Goal: Find contact information: Find contact information

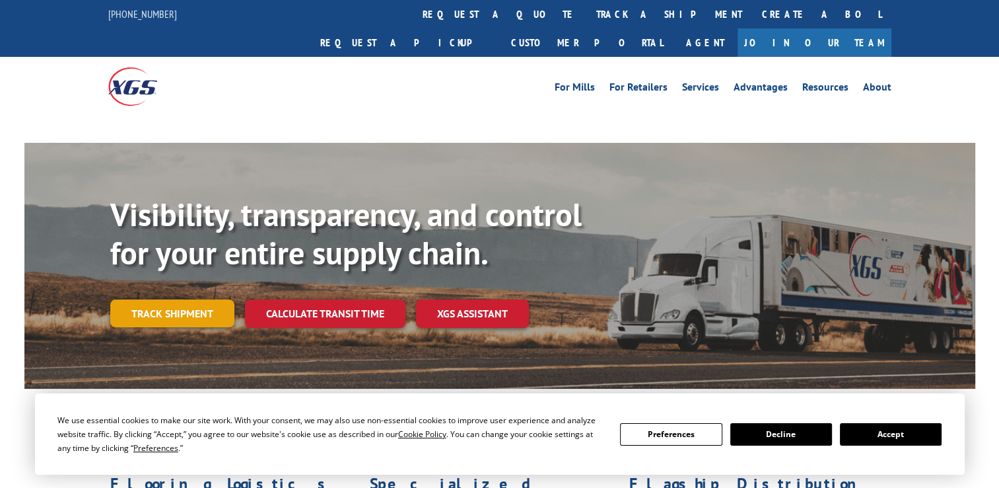
click at [169, 299] on link "Track shipment" at bounding box center [172, 313] width 124 height 28
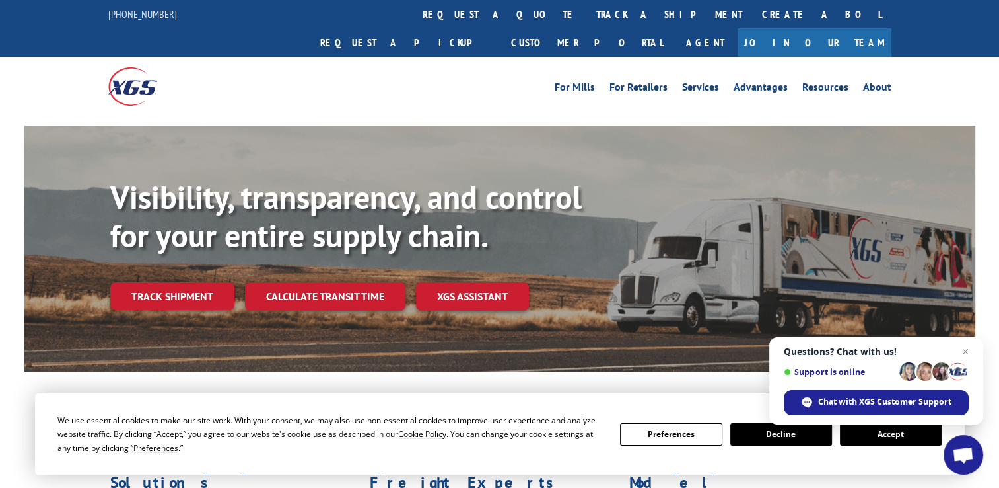
click at [881, 430] on button "Accept" at bounding box center [891, 434] width 102 height 22
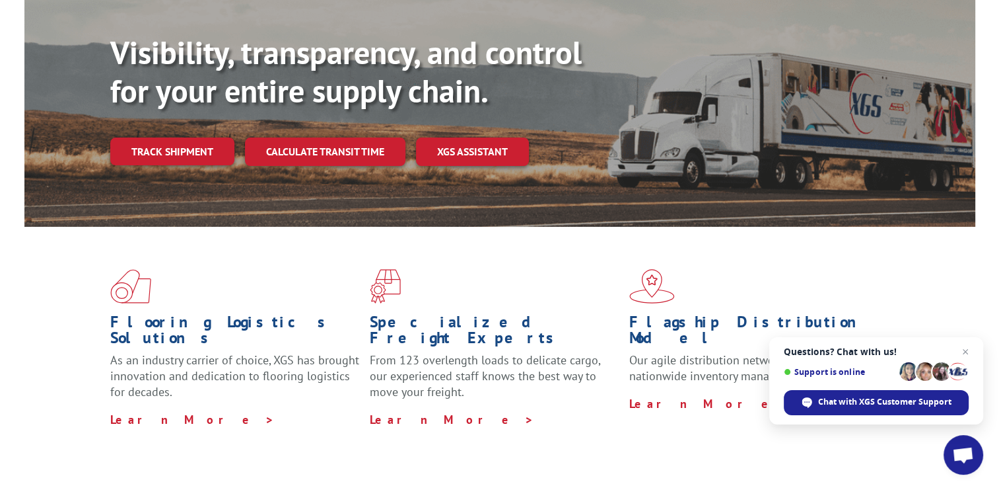
scroll to position [132, 0]
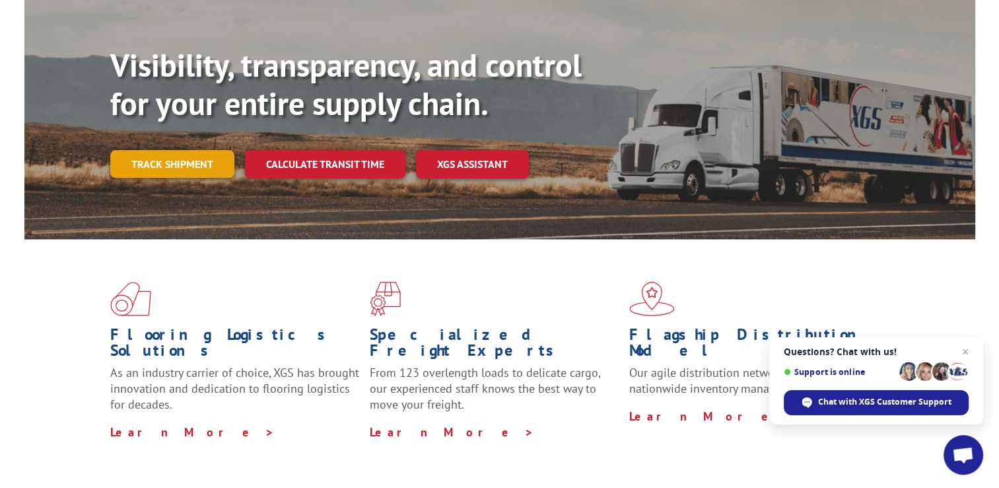
click at [209, 150] on link "Track shipment" at bounding box center [172, 164] width 124 height 28
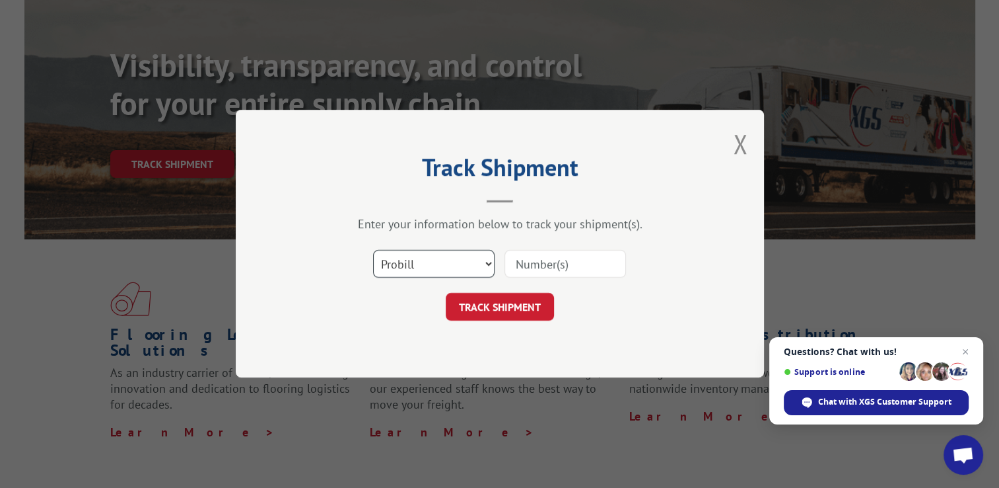
click at [439, 266] on select "Select category... Probill BOL PO" at bounding box center [434, 264] width 122 height 28
select select "bol"
click at [373, 250] on select "Select category... Probill BOL PO" at bounding box center [434, 264] width 122 height 28
drag, startPoint x: 531, startPoint y: 265, endPoint x: 539, endPoint y: 252, distance: 14.8
click at [531, 265] on input at bounding box center [566, 264] width 122 height 28
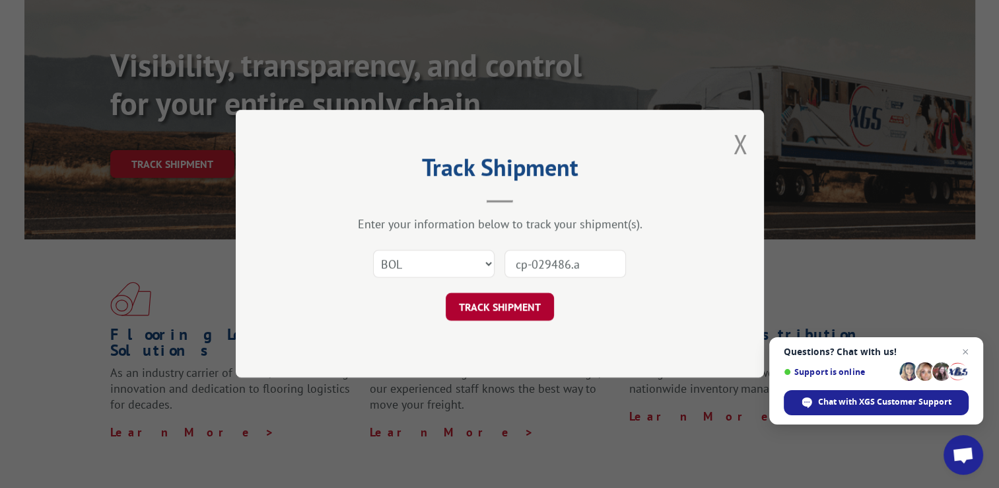
type input "cp-029486.a"
click at [515, 309] on button "TRACK SHIPMENT" at bounding box center [500, 307] width 108 height 28
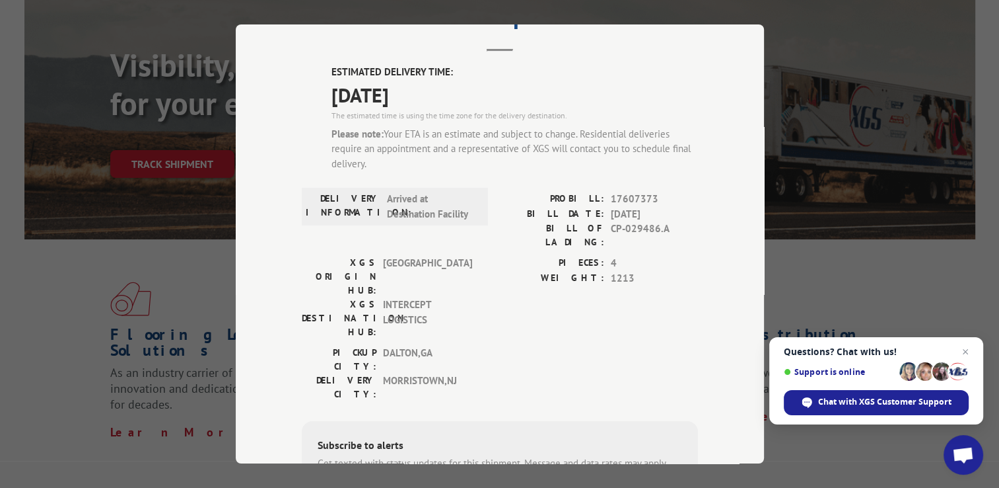
scroll to position [0, 0]
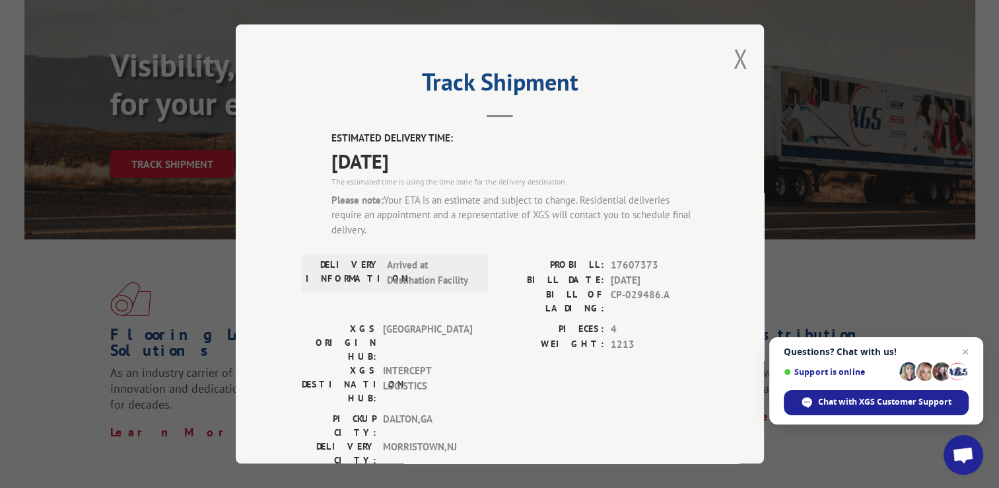
click at [740, 63] on button "Close modal" at bounding box center [740, 58] width 15 height 35
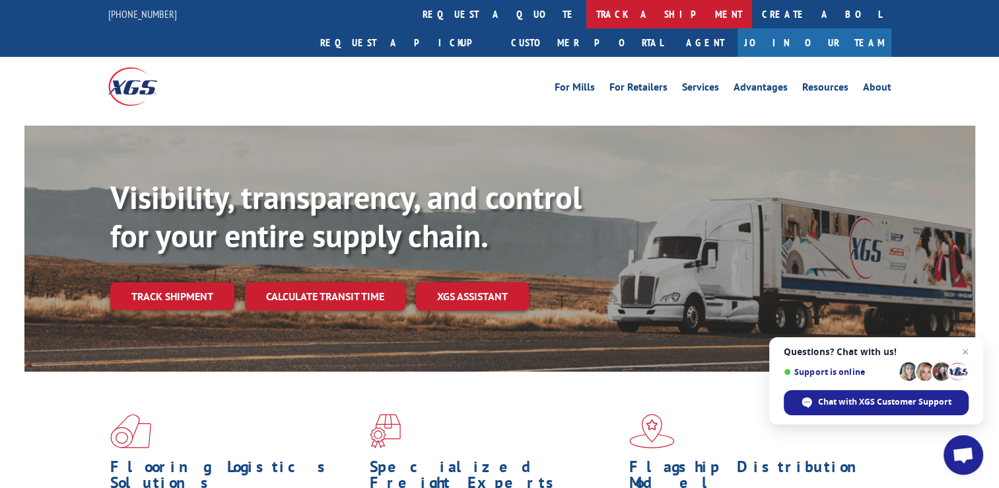
click at [587, 18] on link "track a shipment" at bounding box center [670, 14] width 166 height 28
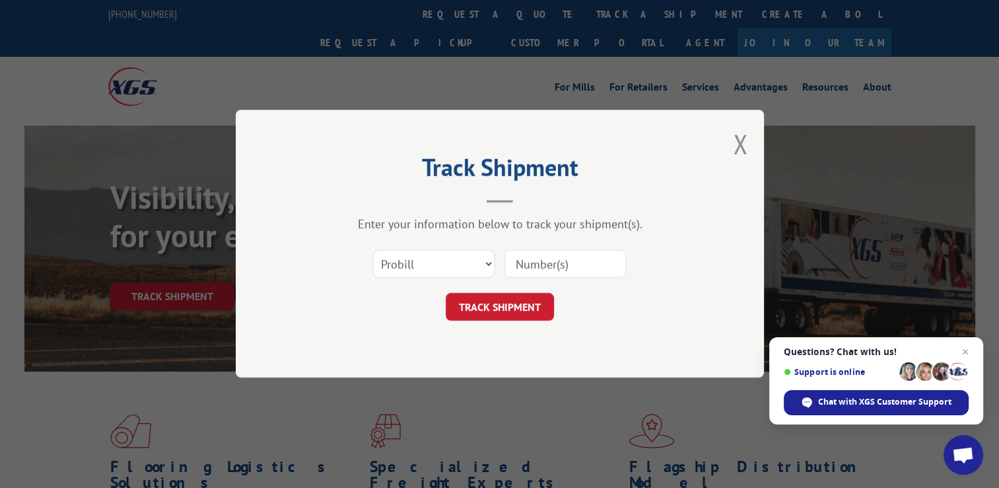
click at [729, 146] on div "Track Shipment Enter your information below to track your shipment(s). Select c…" at bounding box center [500, 244] width 528 height 268
click at [742, 148] on button "Close modal" at bounding box center [740, 143] width 15 height 35
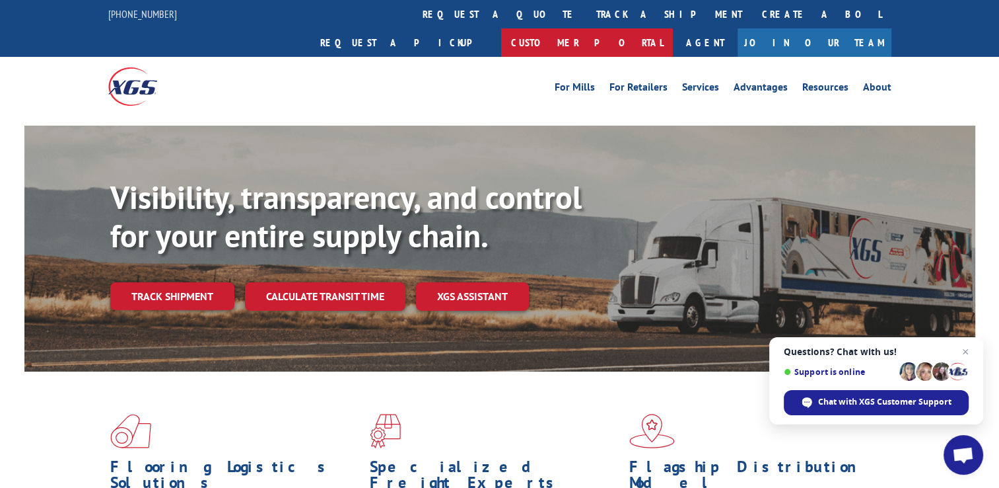
click at [673, 28] on link "Customer Portal" at bounding box center [587, 42] width 172 height 28
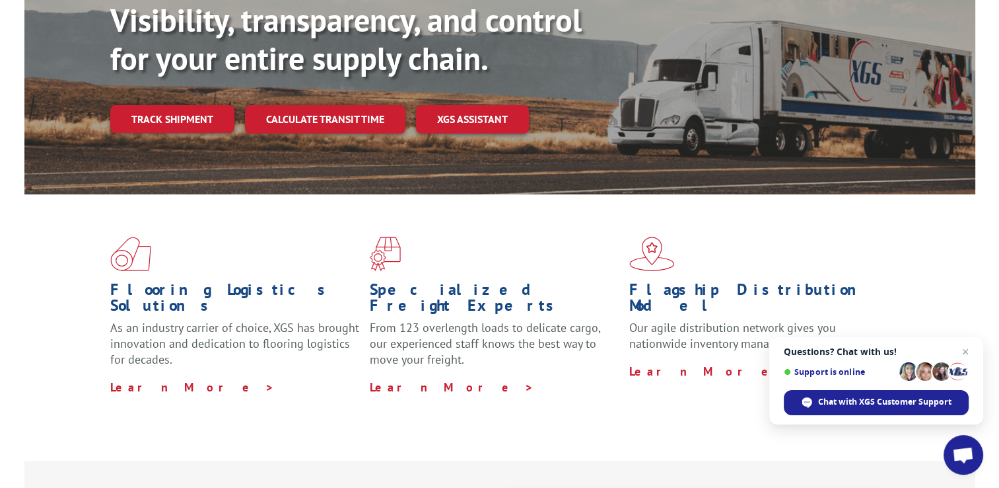
scroll to position [198, 0]
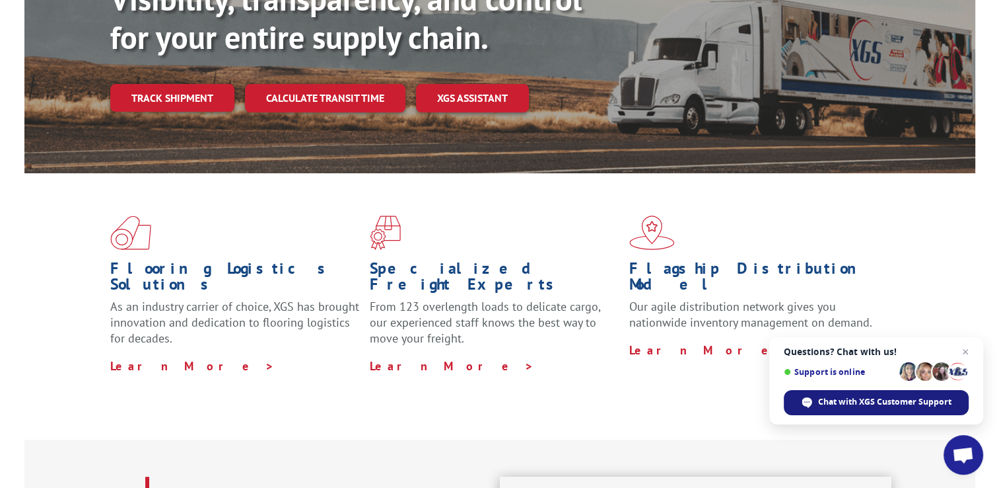
click at [859, 402] on span "Chat with XGS Customer Support" at bounding box center [884, 402] width 133 height 12
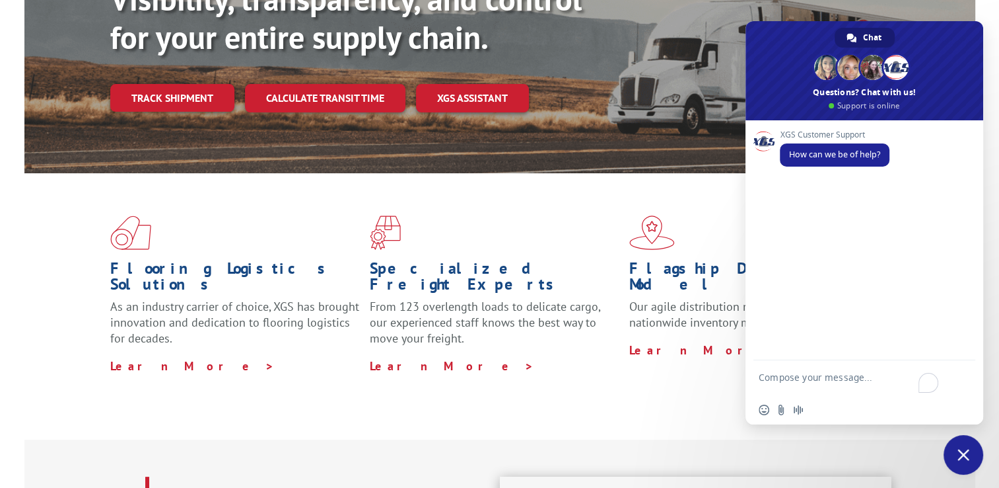
click at [807, 381] on textarea "To enrich screen reader interactions, please activate Accessibility in Grammarl…" at bounding box center [850, 383] width 182 height 24
type textarea "can i please have the morristown nj termail phone number"
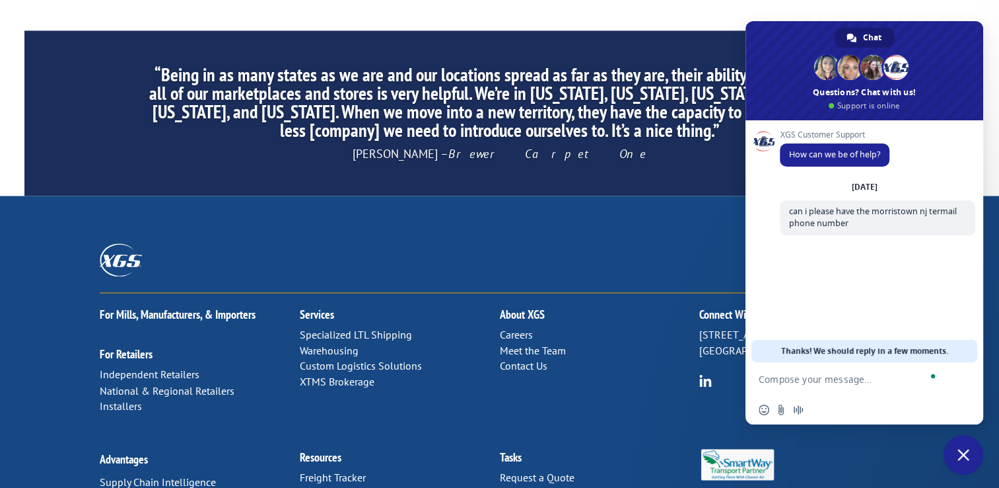
scroll to position [2114, 0]
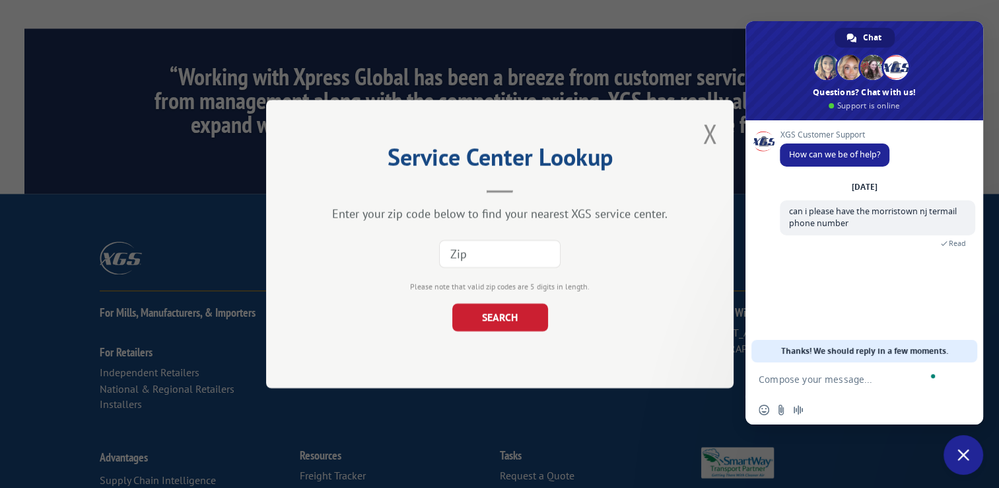
click at [496, 251] on input at bounding box center [500, 254] width 122 height 28
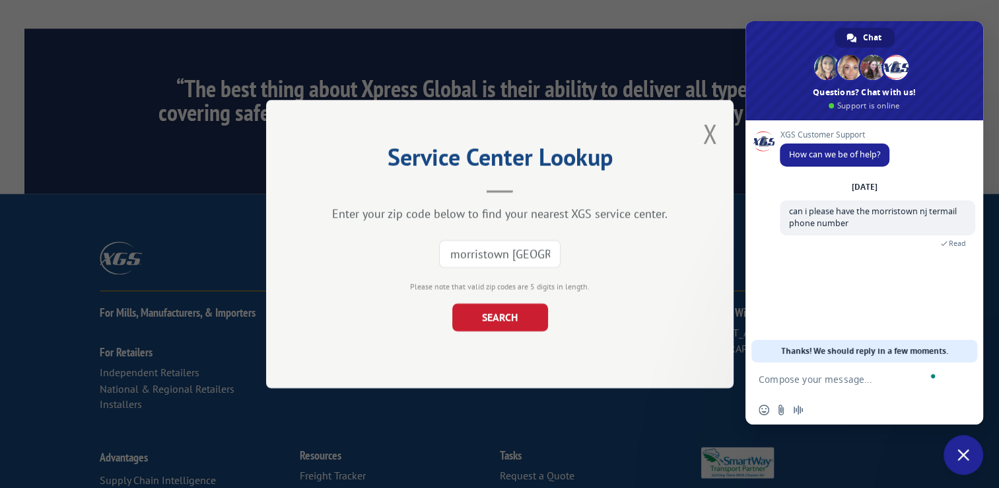
click at [452, 303] on button "SEARCH" at bounding box center [500, 317] width 96 height 28
drag, startPoint x: 526, startPoint y: 257, endPoint x: 423, endPoint y: 255, distance: 103.1
click at [423, 255] on div "[GEOGRAPHIC_DATA] The field is not valid" at bounding box center [500, 254] width 336 height 44
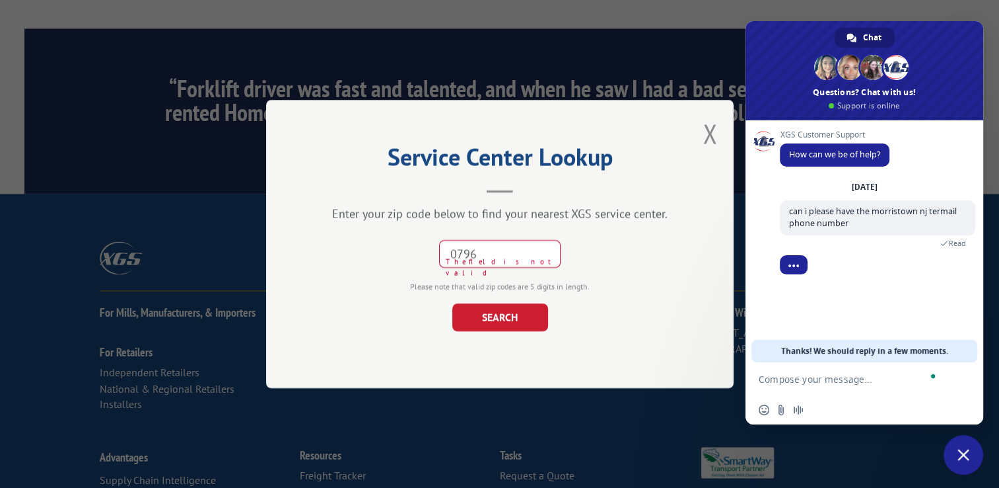
type input "0796"
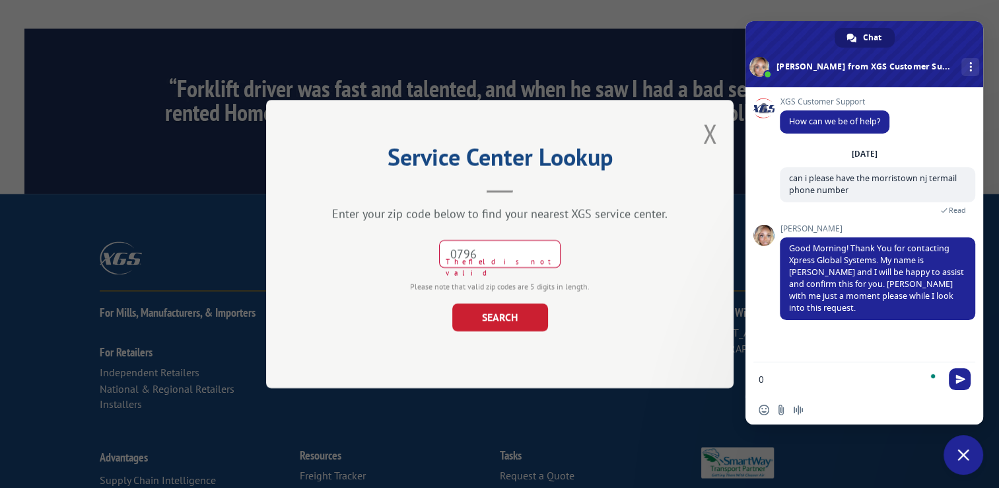
type textarea "0"
click at [532, 256] on input "0796" at bounding box center [500, 254] width 122 height 28
type input "07960"
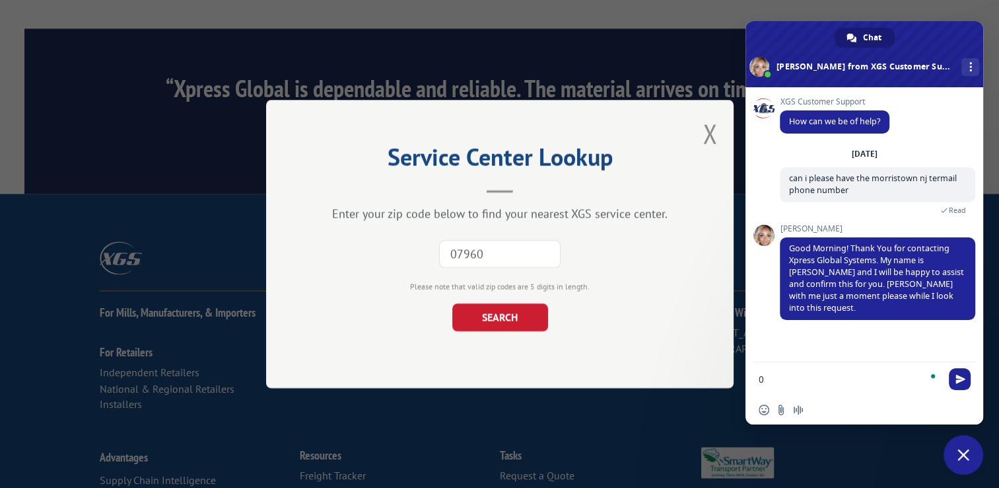
click button "SEARCH" at bounding box center [500, 317] width 96 height 28
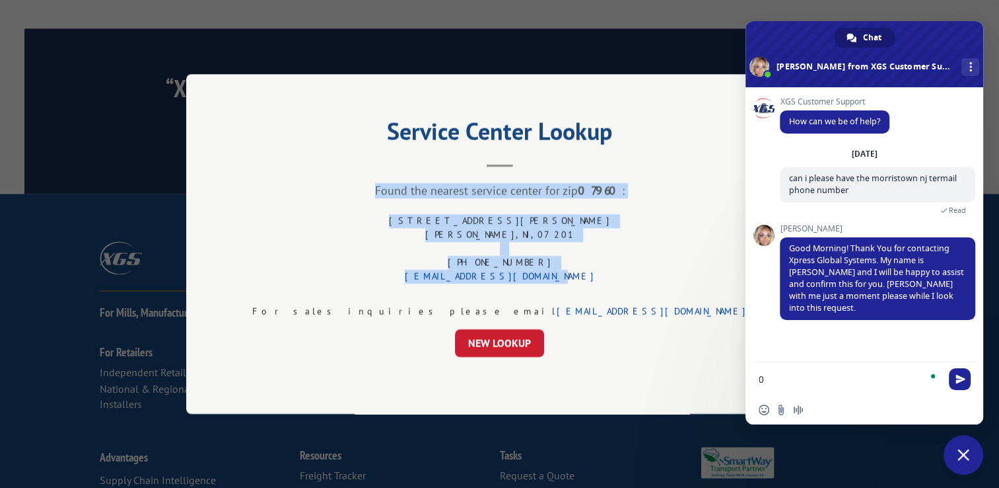
drag, startPoint x: 554, startPoint y: 277, endPoint x: 370, endPoint y: 182, distance: 207.1
click at [370, 182] on div "Service Center Lookup Found the nearest service center for zip 07960 : [STREET_…" at bounding box center [499, 244] width 627 height 340
drag, startPoint x: 370, startPoint y: 182, endPoint x: 497, endPoint y: 223, distance: 133.3
copy div "Found the nearest service center for zip 07960 : [STREET_ADDRESS][PERSON_NAME] …"
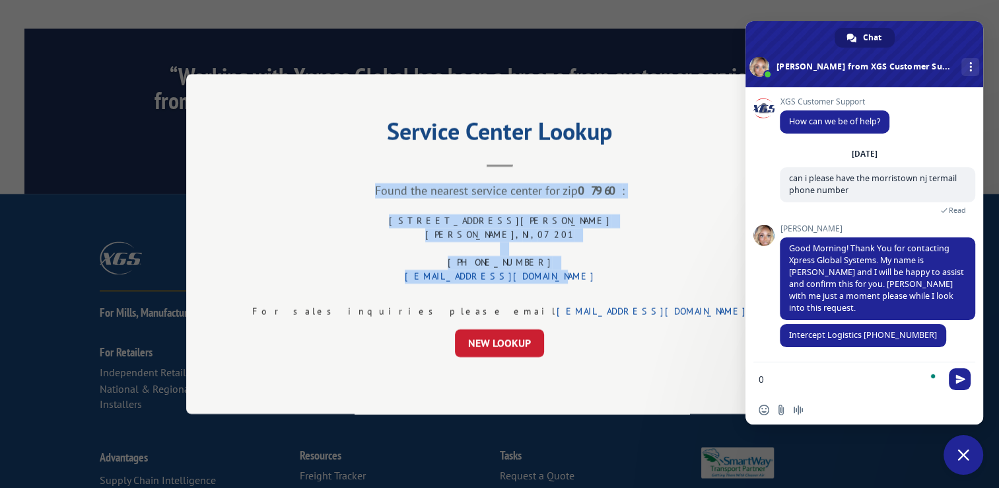
click at [782, 118] on button "Close modal" at bounding box center [789, 107] width 15 height 35
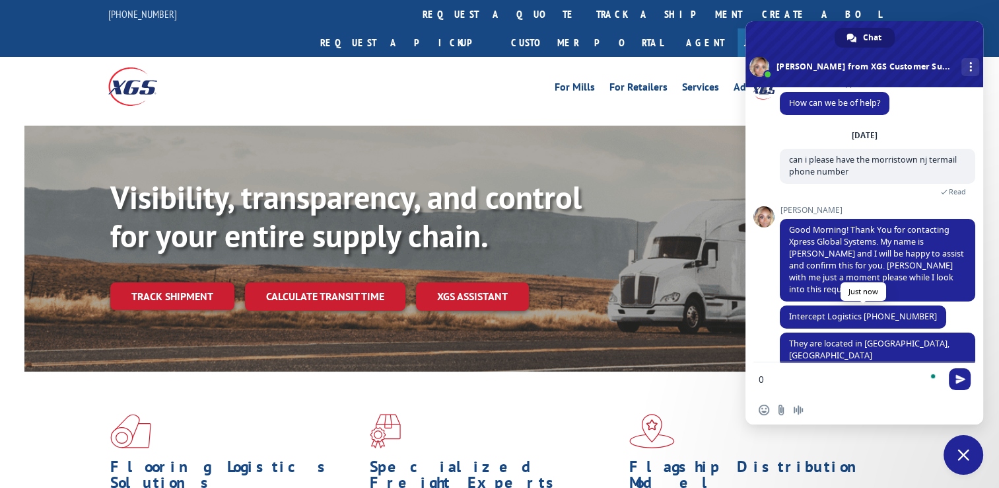
scroll to position [20, 0]
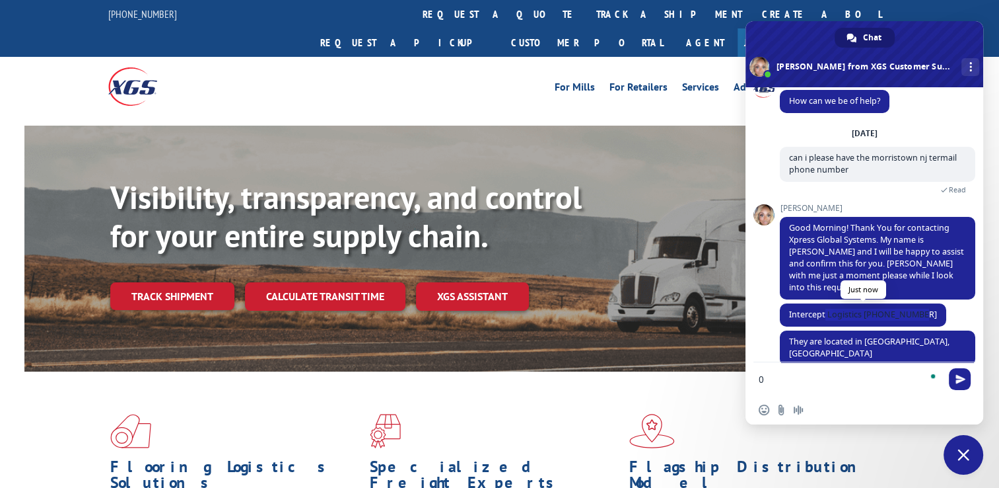
drag, startPoint x: 919, startPoint y: 305, endPoint x: 824, endPoint y: 308, distance: 95.2
click at [824, 308] on span "Intercept Logistics [PHONE_NUMBER]" at bounding box center [863, 314] width 166 height 23
drag, startPoint x: 824, startPoint y: 308, endPoint x: 842, endPoint y: 355, distance: 50.4
click at [842, 361] on div "XGS Customer Support How can we be of help? [DATE] can i please have the morris…" at bounding box center [865, 255] width 238 height 337
click at [890, 303] on span "Intercept Logistics [PHONE_NUMBER]" at bounding box center [863, 314] width 166 height 23
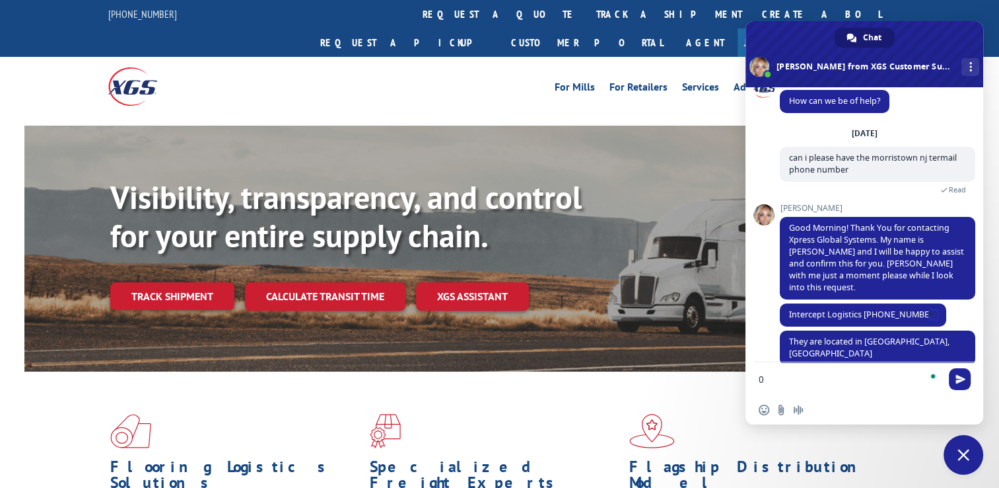
drag, startPoint x: 917, startPoint y: 305, endPoint x: 946, endPoint y: 306, distance: 29.1
click at [946, 306] on div "Ashlee Intercept Logistics [PHONE_NUMBER] A few seconds ago" at bounding box center [878, 316] width 196 height 27
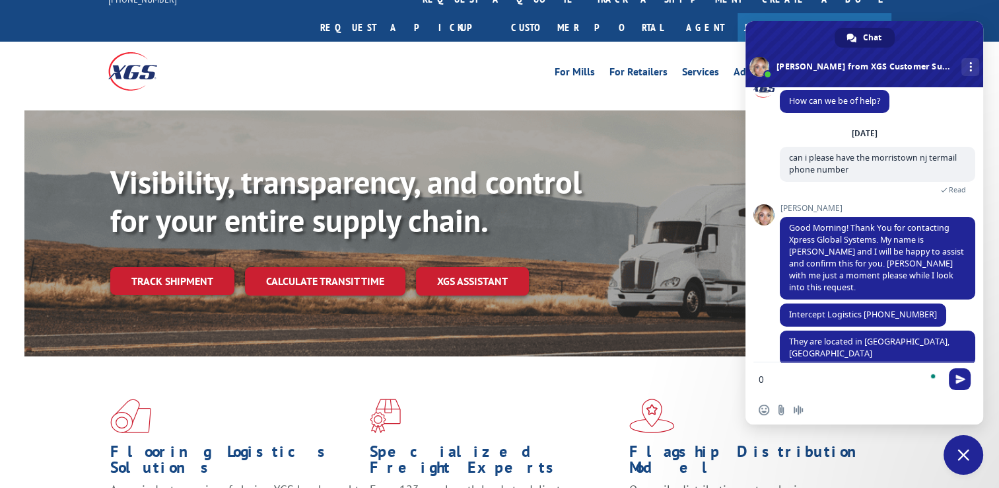
scroll to position [0, 0]
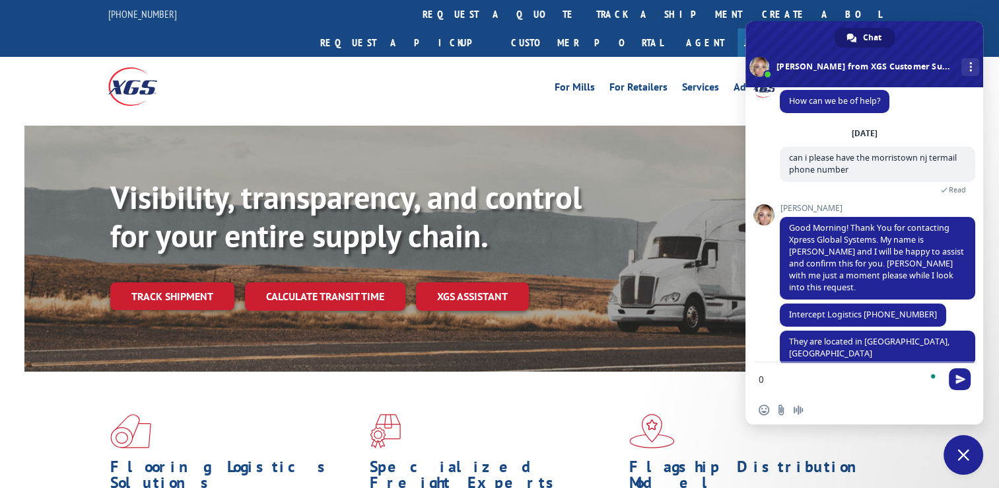
click at [816, 382] on textarea "0" at bounding box center [850, 379] width 182 height 12
type textarea "thank you"
